Goal: Task Accomplishment & Management: Complete application form

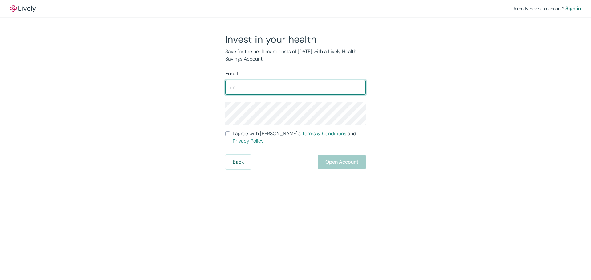
type input "d"
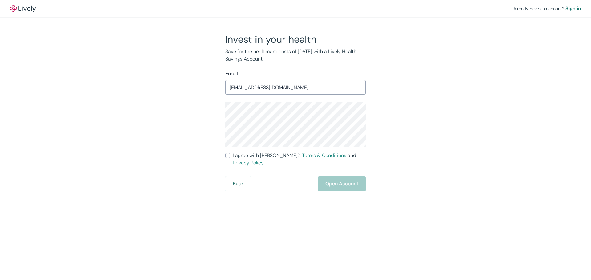
click at [285, 88] on input "[EMAIL_ADDRESS][DOMAIN_NAME]" at bounding box center [295, 87] width 140 height 12
type input "[EMAIL_ADDRESS][DOMAIN_NAME]"
click at [229, 159] on form "Email [EMAIL_ADDRESS][DOMAIN_NAME] ​ I agree with Lively’s Terms & Conditions a…" at bounding box center [295, 130] width 140 height 121
click at [229, 156] on input "I agree with Lively’s Terms & Conditions and Privacy Policy" at bounding box center [227, 155] width 5 height 5
checkbox input "true"
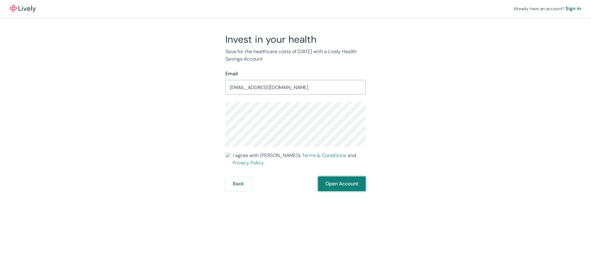
click at [349, 177] on button "Open Account" at bounding box center [342, 184] width 48 height 15
